Goal: Transaction & Acquisition: Book appointment/travel/reservation

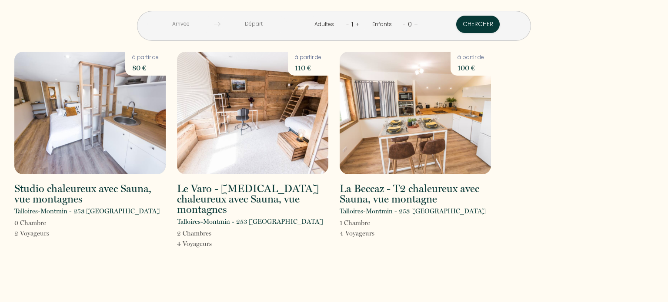
click at [355, 24] on link "+" at bounding box center [357, 24] width 4 height 8
click at [213, 24] on input "text" at bounding box center [180, 24] width 67 height 17
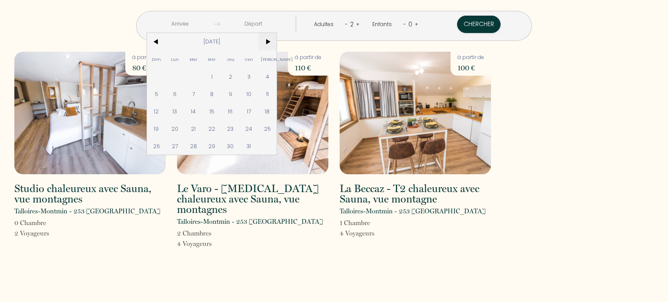
click at [277, 41] on span ">" at bounding box center [267, 41] width 19 height 17
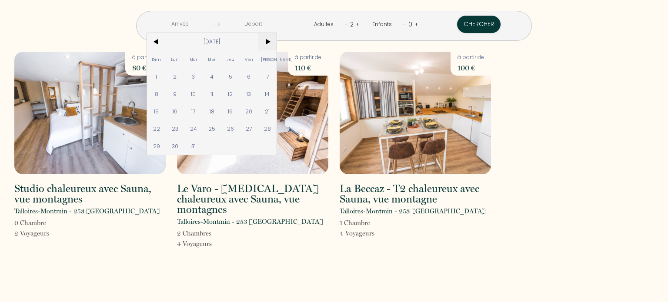
click at [277, 41] on span ">" at bounding box center [267, 41] width 19 height 17
click at [240, 128] on span "23" at bounding box center [230, 128] width 19 height 17
type input "[DATE]"
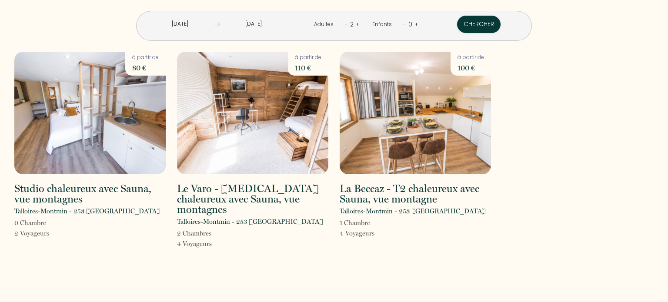
click at [276, 24] on input "[DATE]" at bounding box center [253, 24] width 67 height 17
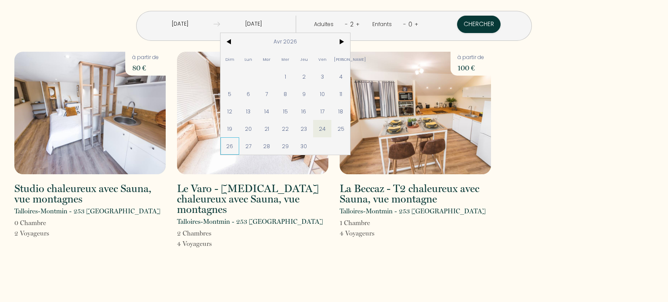
click at [239, 147] on span "26" at bounding box center [229, 145] width 19 height 17
type input "[DATE]"
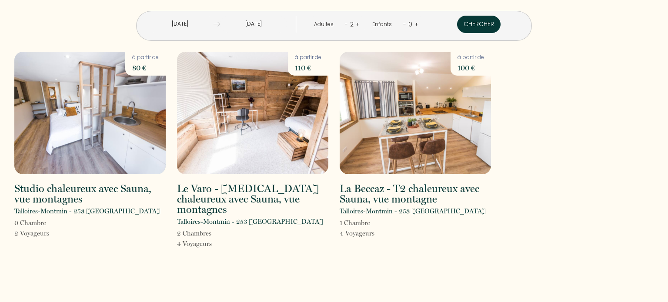
click at [457, 22] on button "Chercher" at bounding box center [478, 24] width 43 height 17
